Goal: Information Seeking & Learning: Compare options

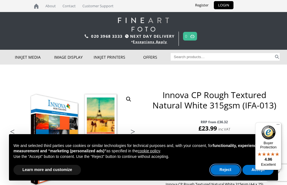
click at [221, 172] on button "Reject" at bounding box center [225, 170] width 30 height 10
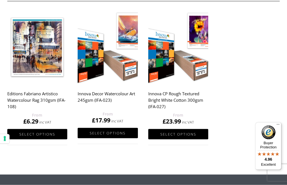
scroll to position [334, 0]
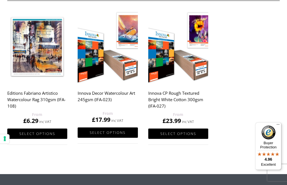
click at [37, 50] on img at bounding box center [37, 46] width 60 height 75
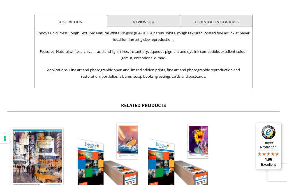
scroll to position [221, 0]
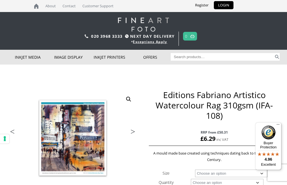
click at [131, 133] on link "Next" at bounding box center [130, 133] width 16 height 5
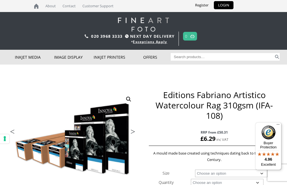
click at [133, 132] on link "Next" at bounding box center [130, 133] width 16 height 5
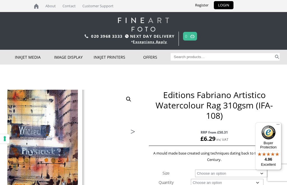
click at [42, 144] on img at bounding box center [5, 151] width 299 height 221
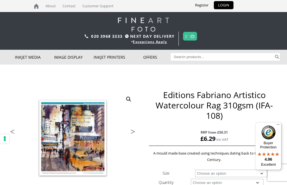
click at [123, 97] on img at bounding box center [111, 130] width 299 height 221
click at [128, 133] on li "Next" at bounding box center [130, 132] width 16 height 8
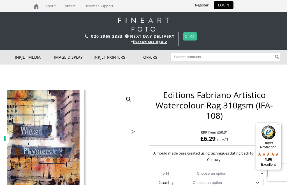
click at [128, 132] on li "Next" at bounding box center [130, 132] width 16 height 8
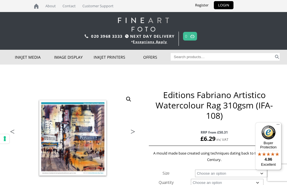
click at [129, 132] on li "Next" at bounding box center [130, 132] width 16 height 8
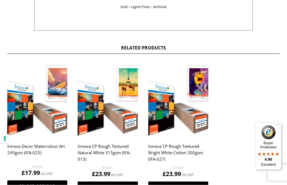
scroll to position [336, 0]
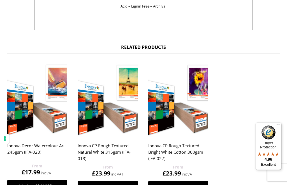
click at [183, 108] on img at bounding box center [178, 99] width 60 height 75
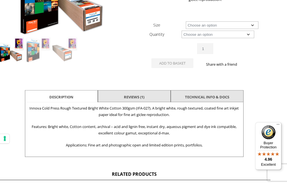
scroll to position [150, 9]
click at [126, 97] on link "Reviews (1)" at bounding box center [134, 97] width 20 height 10
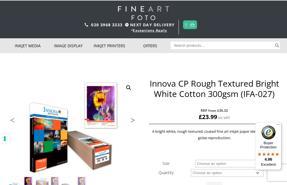
scroll to position [11, 0]
